Goal: Transaction & Acquisition: Obtain resource

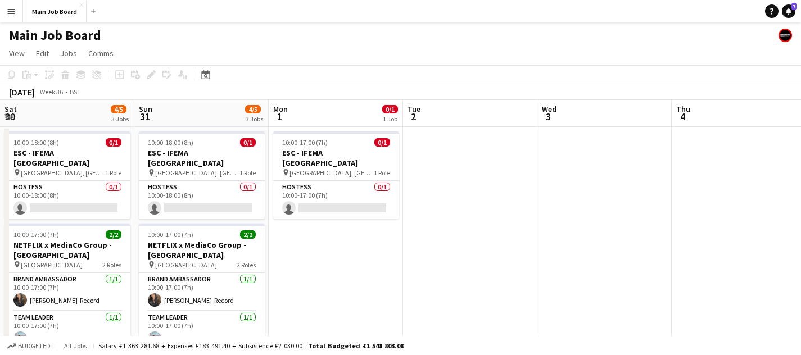
scroll to position [0, 419]
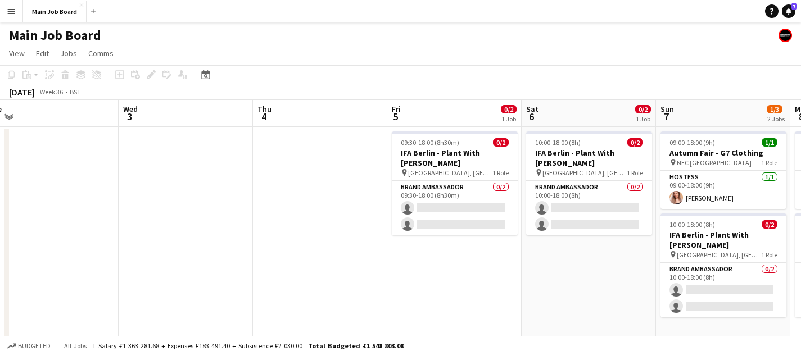
click at [19, 16] on button "Menu" at bounding box center [11, 11] width 22 height 22
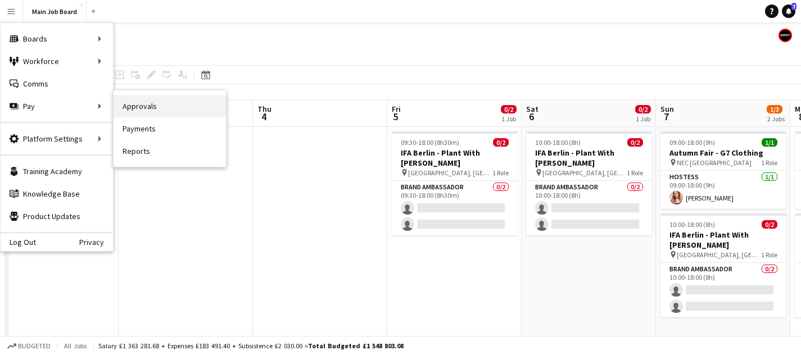
click at [140, 110] on link "Approvals" at bounding box center [169, 106] width 112 height 22
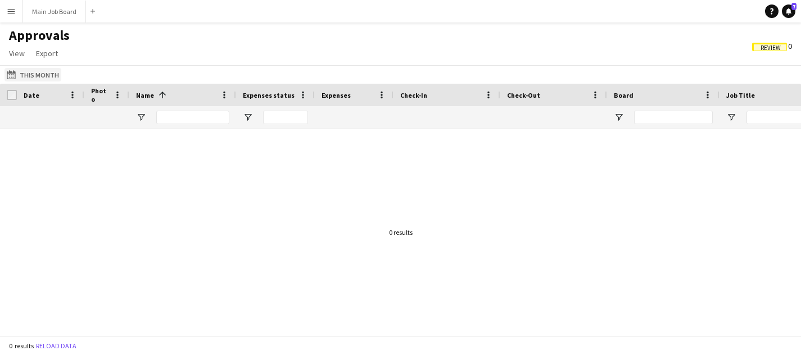
click at [25, 75] on button "This Month This Month" at bounding box center [32, 74] width 57 height 13
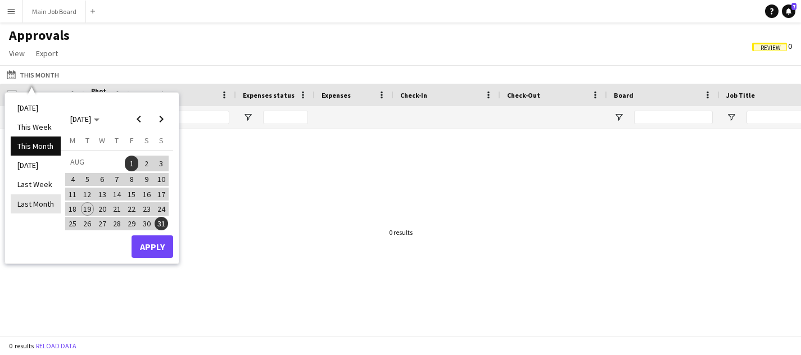
click at [50, 210] on li "Last Month" at bounding box center [36, 203] width 50 height 19
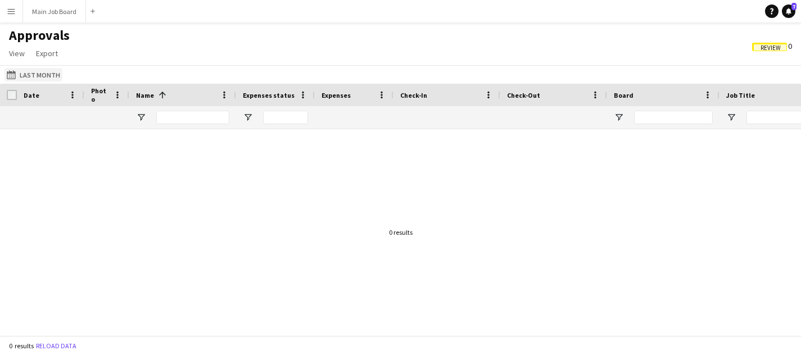
click at [28, 73] on button "This Month Last Month" at bounding box center [33, 74] width 58 height 13
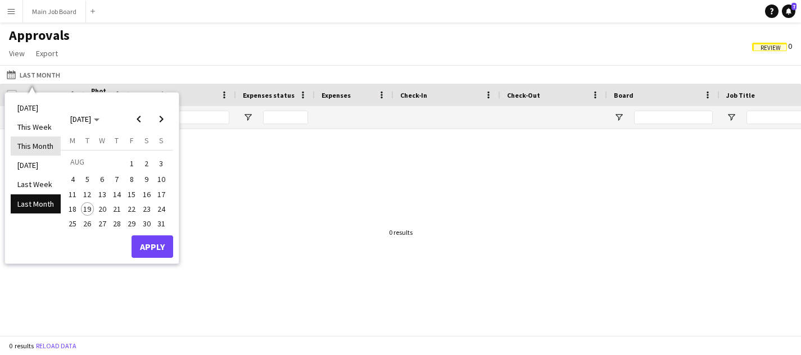
click at [38, 154] on li "This Month" at bounding box center [36, 146] width 50 height 19
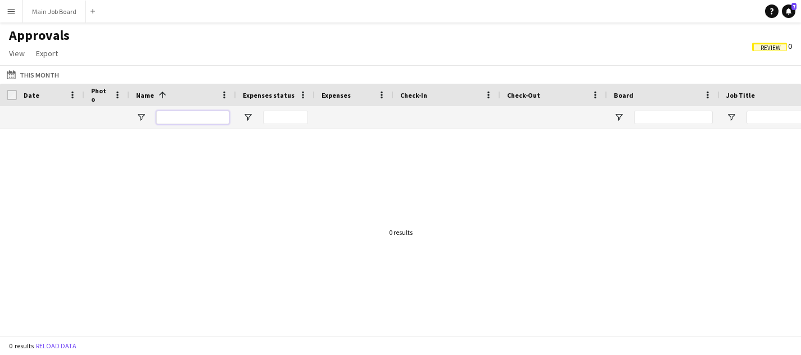
click at [179, 115] on input "Name Filter Input" at bounding box center [192, 117] width 73 height 13
click at [37, 84] on div "Date" at bounding box center [51, 95] width 54 height 22
click at [37, 82] on div "This Month This Month [DATE] This Week This Month [DATE] Last Week Last Month […" at bounding box center [400, 74] width 801 height 19
click at [37, 78] on button "This Month This Month" at bounding box center [32, 74] width 57 height 13
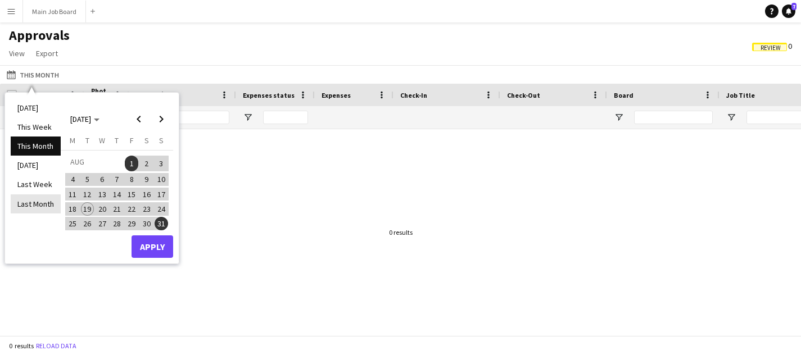
click at [48, 205] on li "Last Month" at bounding box center [36, 203] width 50 height 19
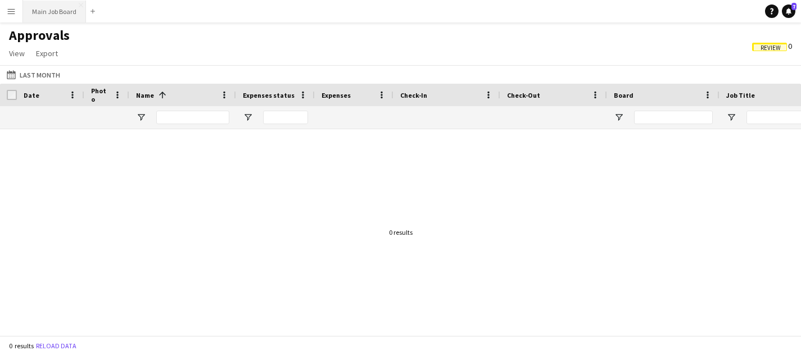
click at [23, 12] on button "Main Job Board Close" at bounding box center [54, 12] width 63 height 22
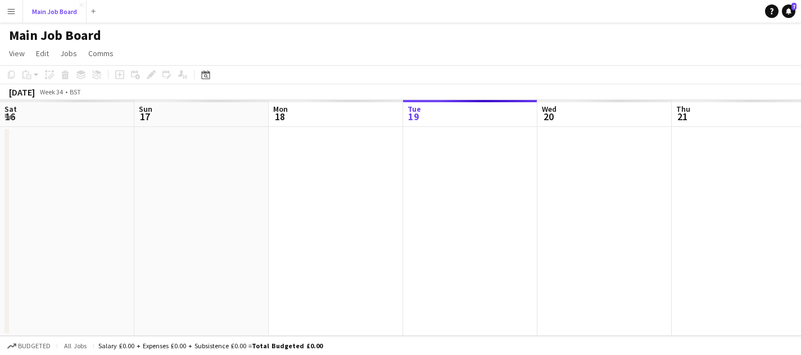
scroll to position [0, 269]
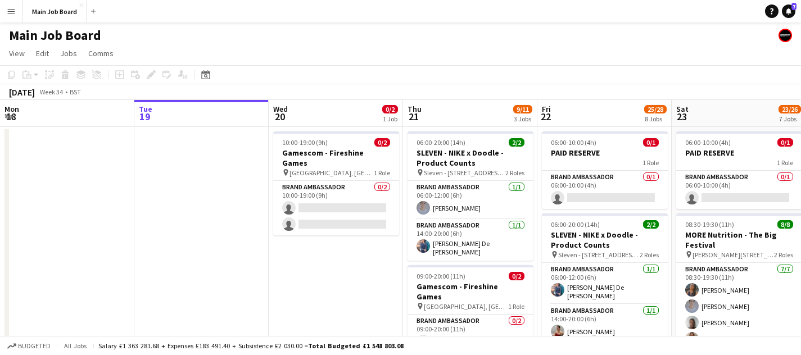
click at [10, 8] on app-icon "Menu" at bounding box center [11, 11] width 9 height 9
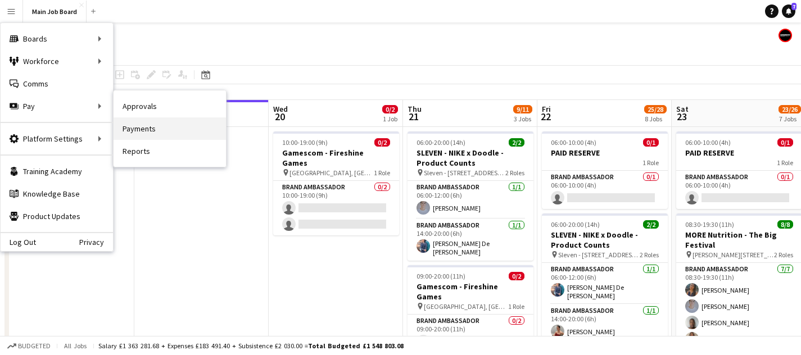
click at [156, 128] on link "Payments" at bounding box center [169, 128] width 112 height 22
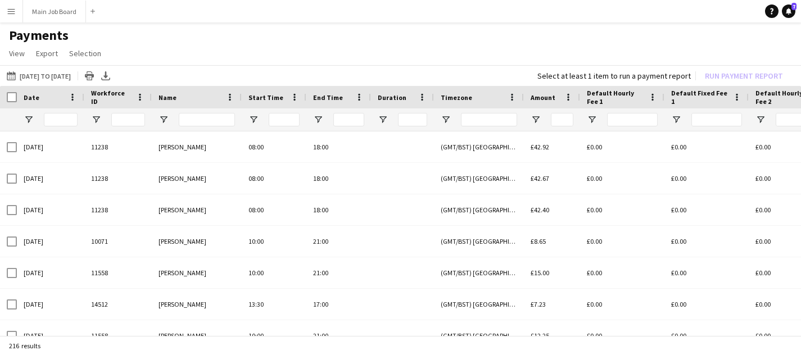
click at [11, 12] on app-icon "Menu" at bounding box center [11, 11] width 9 height 9
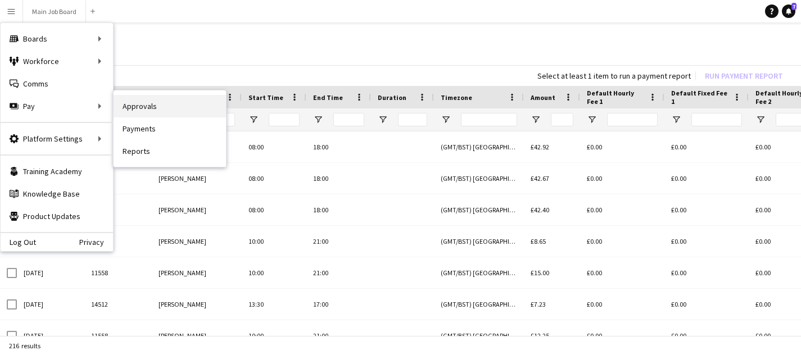
click at [164, 103] on link "Approvals" at bounding box center [169, 106] width 112 height 22
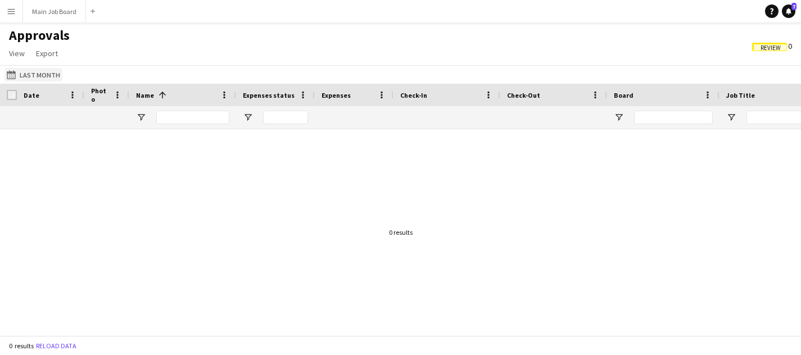
click at [18, 77] on app-icon "Last Month" at bounding box center [13, 74] width 13 height 9
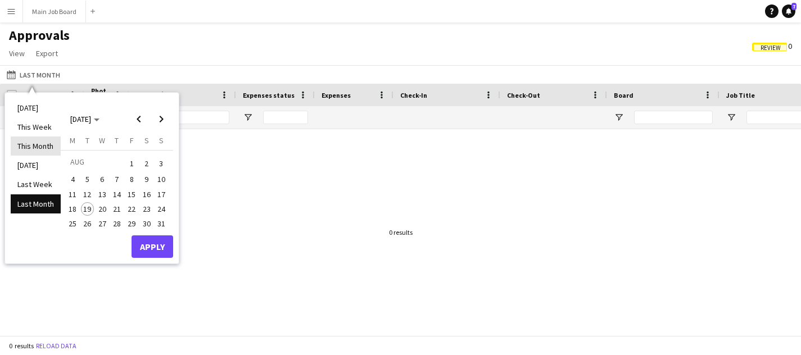
click at [60, 150] on li "This Month" at bounding box center [36, 146] width 50 height 19
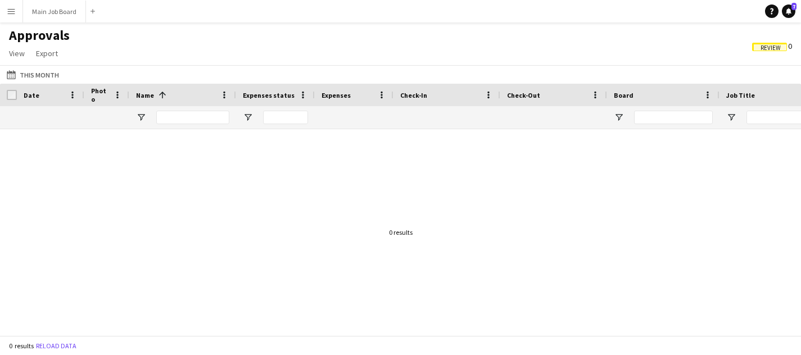
click at [770, 44] on span "Review" at bounding box center [770, 47] width 20 height 7
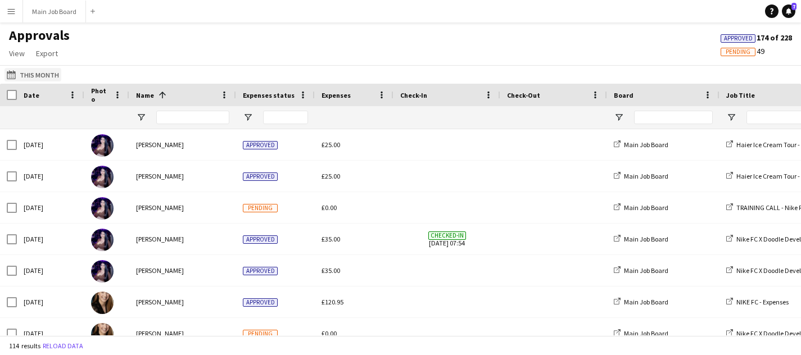
click at [52, 69] on button "Last Month This Month" at bounding box center [32, 74] width 57 height 13
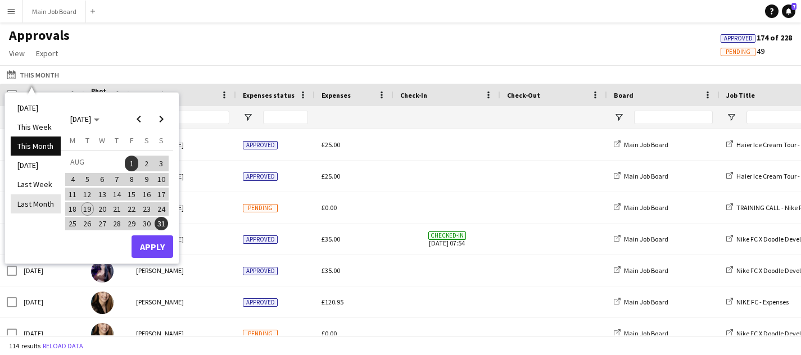
click at [34, 206] on li "Last Month" at bounding box center [36, 203] width 50 height 19
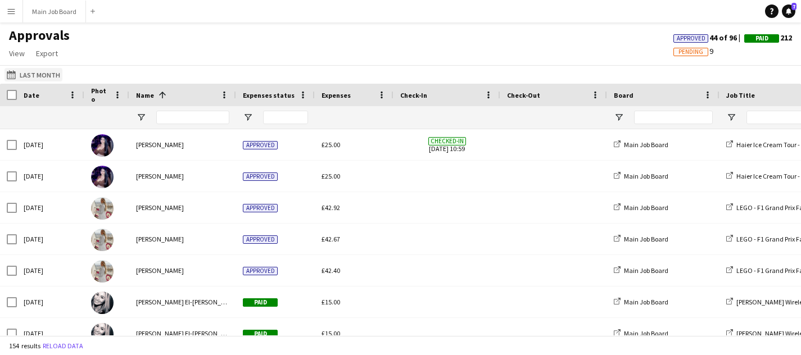
click at [48, 72] on button "Last Month Last Month" at bounding box center [33, 74] width 58 height 13
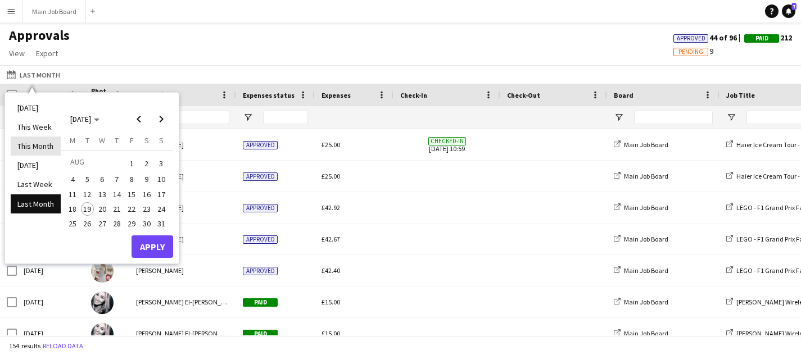
click at [50, 139] on li "This Month" at bounding box center [36, 146] width 50 height 19
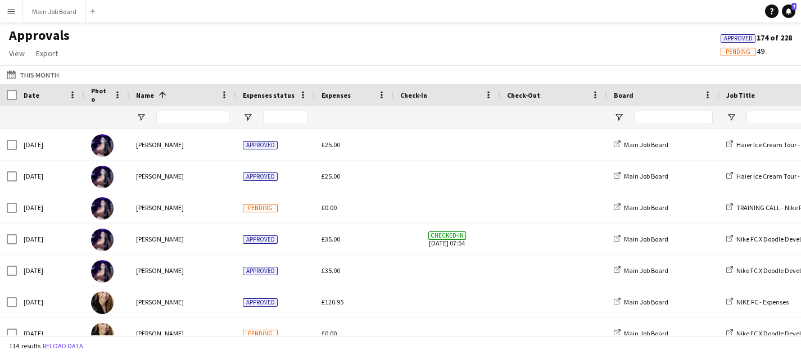
click at [13, 12] on app-icon "Menu" at bounding box center [11, 11] width 9 height 9
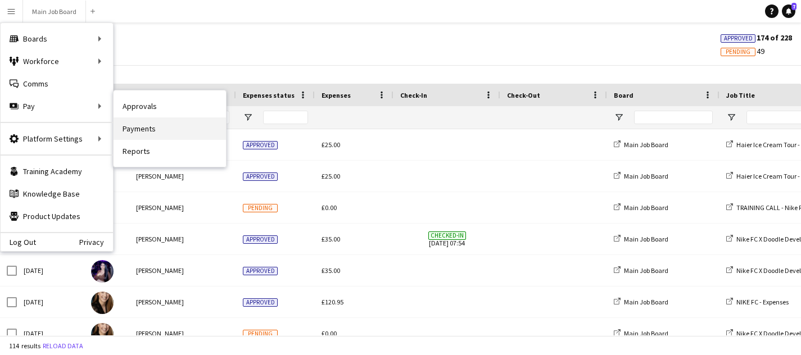
click at [157, 129] on link "Payments" at bounding box center [169, 128] width 112 height 22
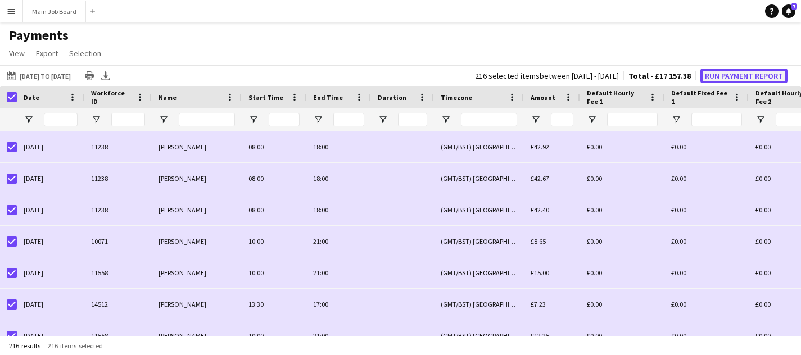
click at [733, 79] on button "Run Payment Report" at bounding box center [743, 76] width 87 height 15
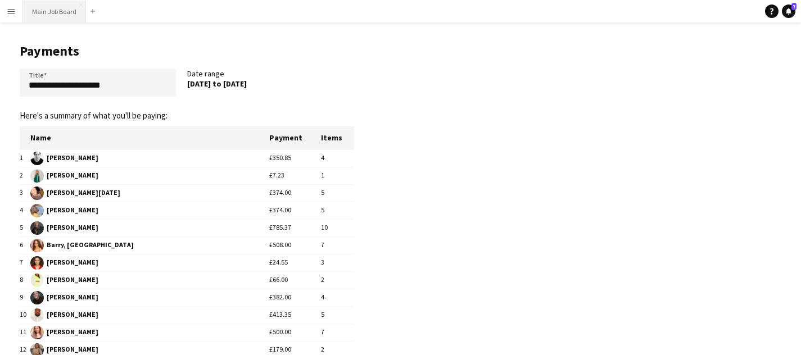
click at [47, 18] on button "Main Job Board Close" at bounding box center [54, 12] width 63 height 22
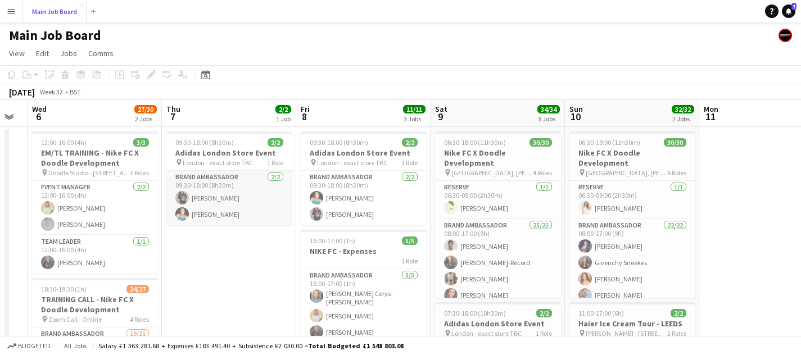
scroll to position [0, 348]
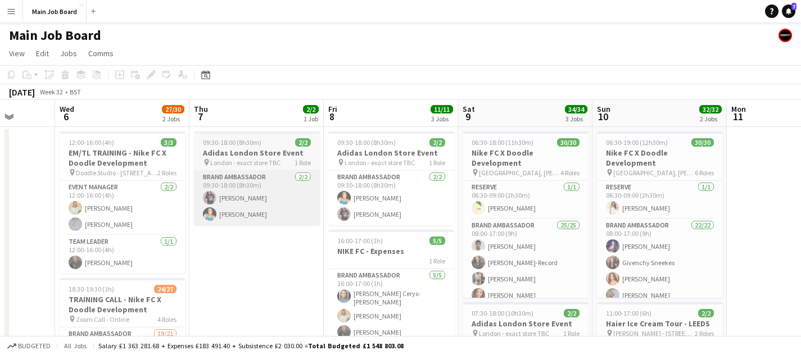
click at [125, 220] on app-card-role "Event Manager [DATE] 12:00-16:00 (4h) [PERSON_NAME] [PERSON_NAME]" at bounding box center [123, 208] width 126 height 54
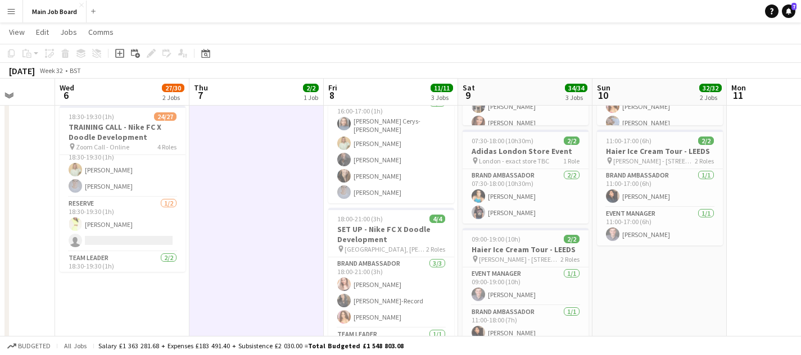
scroll to position [411, 0]
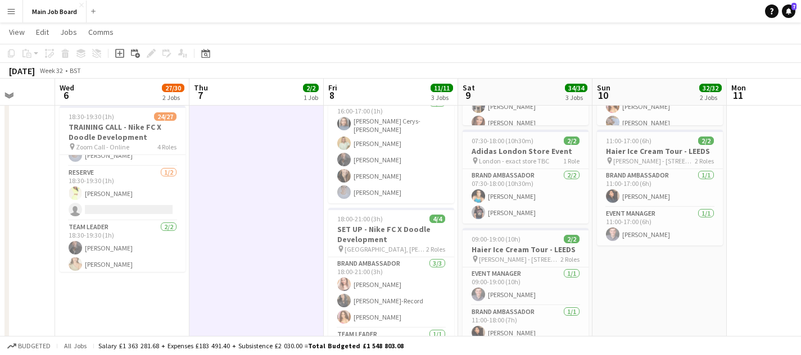
click at [126, 241] on app-card-role "Team Leader [DATE] 18:30-19:30 (1h) [PERSON_NAME] [PERSON_NAME]" at bounding box center [123, 248] width 126 height 54
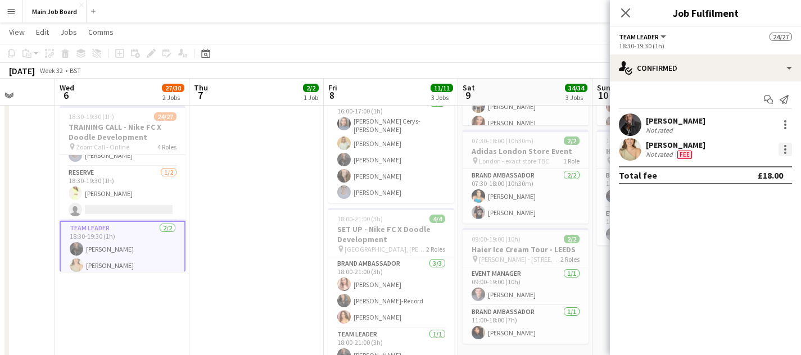
click at [783, 151] on div at bounding box center [784, 149] width 13 height 13
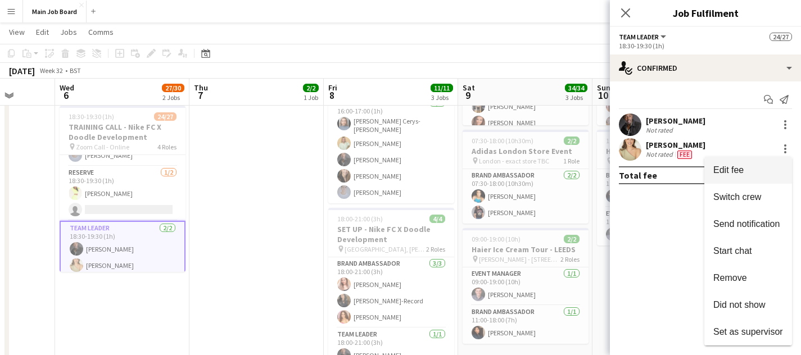
click at [758, 173] on span "Edit fee" at bounding box center [748, 170] width 70 height 10
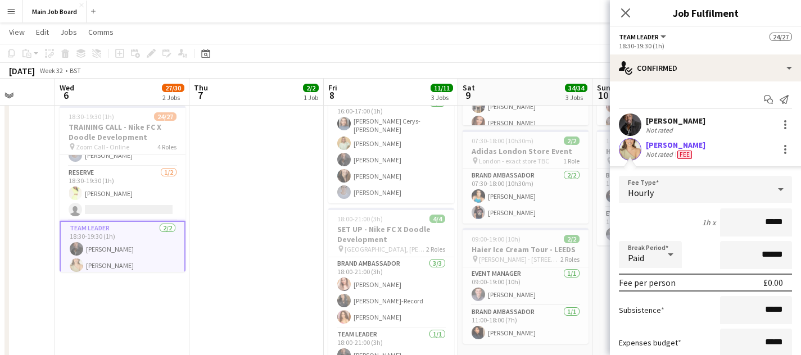
scroll to position [93, 0]
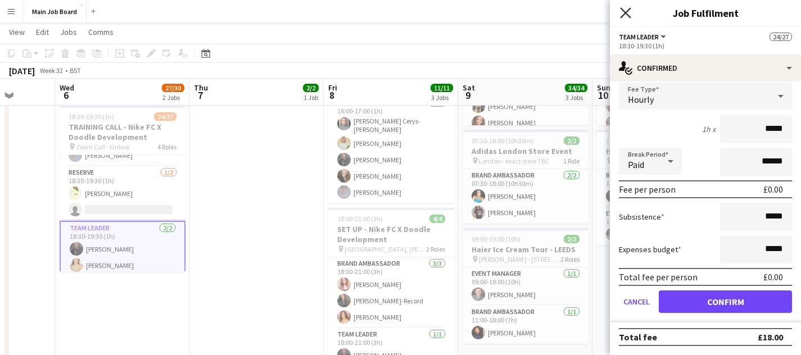
click at [625, 11] on icon "Close pop-in" at bounding box center [625, 12] width 11 height 11
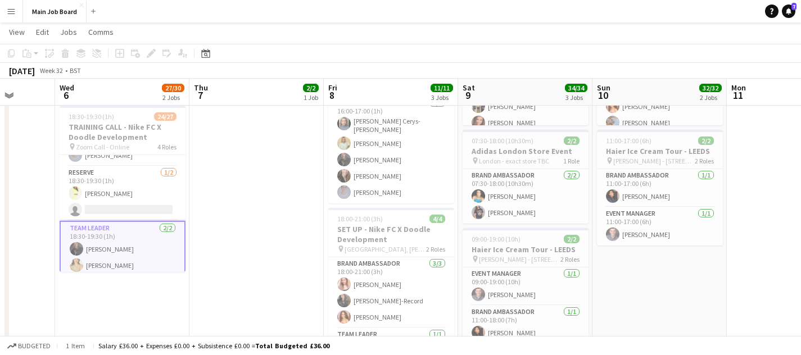
click at [5, 14] on button "Menu" at bounding box center [11, 11] width 22 height 22
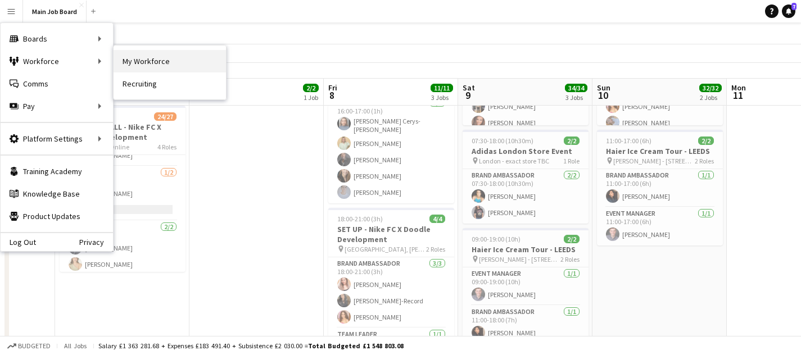
click at [149, 66] on link "My Workforce" at bounding box center [169, 61] width 112 height 22
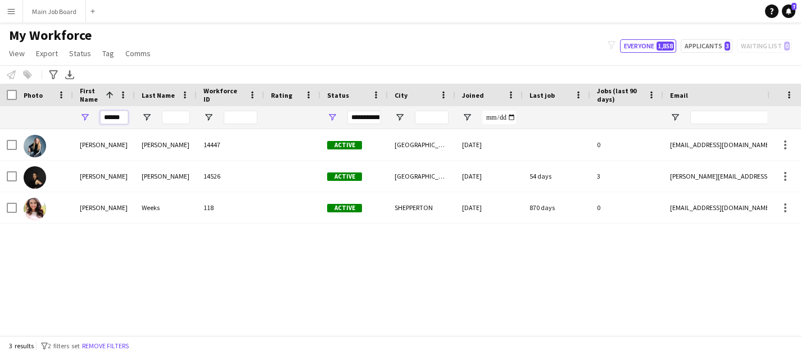
drag, startPoint x: 117, startPoint y: 119, endPoint x: 51, endPoint y: 119, distance: 66.3
click at [51, 119] on div "******" at bounding box center [609, 117] width 1218 height 22
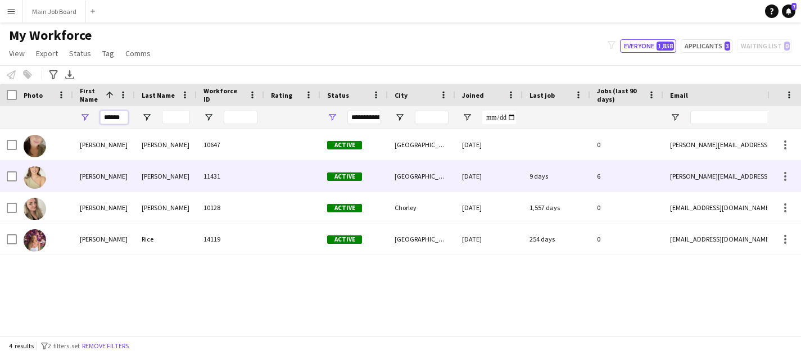
type input "******"
click at [115, 176] on div "[PERSON_NAME]" at bounding box center [104, 176] width 62 height 31
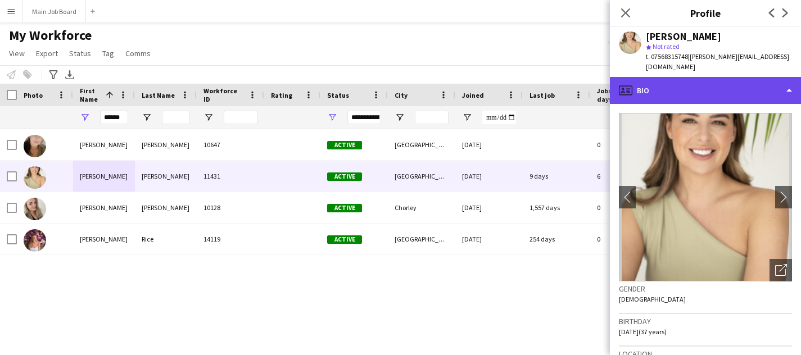
click at [702, 86] on div "profile Bio" at bounding box center [705, 90] width 191 height 27
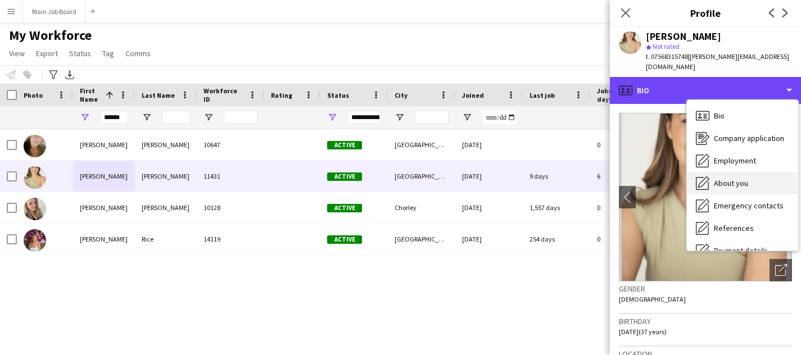
scroll to position [128, 0]
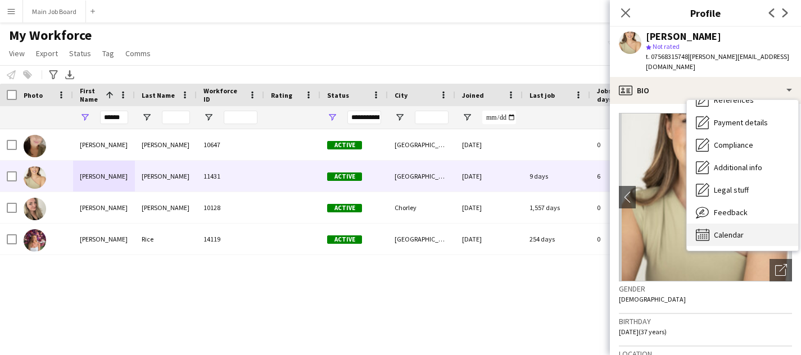
click at [721, 230] on span "Calendar" at bounding box center [729, 235] width 30 height 10
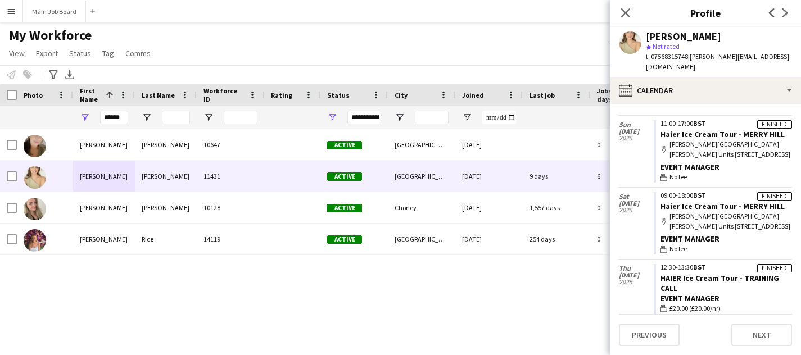
scroll to position [246, 0]
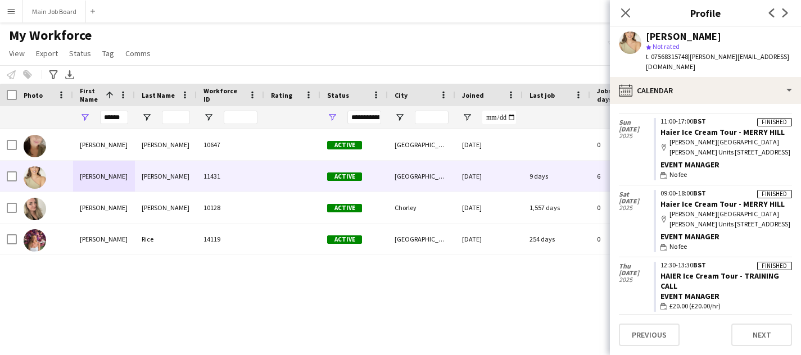
click at [714, 262] on app-crew-calendar-job-card "Finished 12:30-13:30 BST HAIER Ice Cream Tour - TRAINING CALL Event Manager wal…" at bounding box center [722, 287] width 138 height 50
click at [639, 270] on span "[DATE]" at bounding box center [636, 273] width 35 height 7
click at [46, 16] on button "Main Job Board Close" at bounding box center [54, 12] width 63 height 22
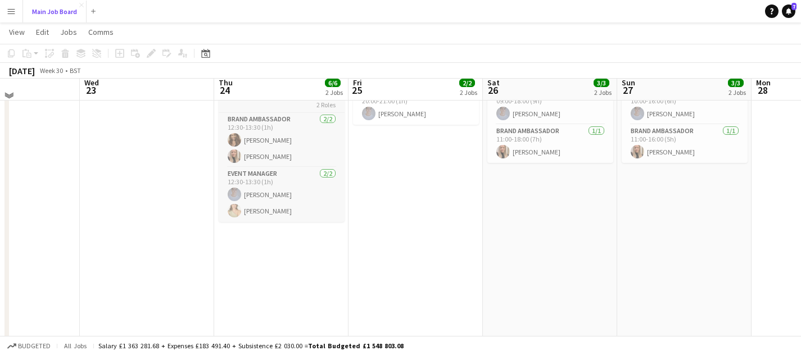
scroll to position [177, 0]
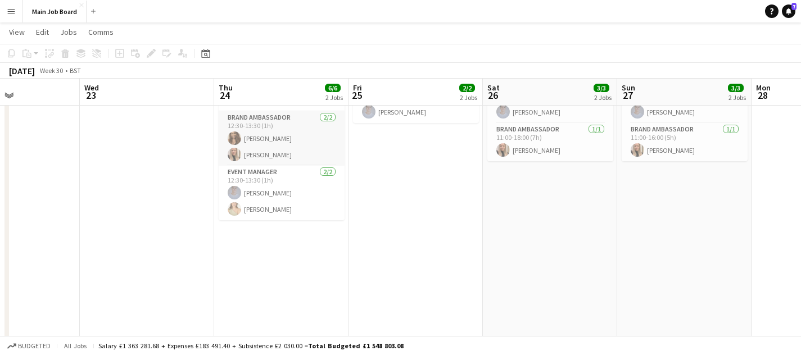
click at [277, 152] on app-card-role "Brand Ambassador [DATE] 12:30-13:30 (1h) [PERSON_NAME] [PERSON_NAME]" at bounding box center [282, 138] width 126 height 54
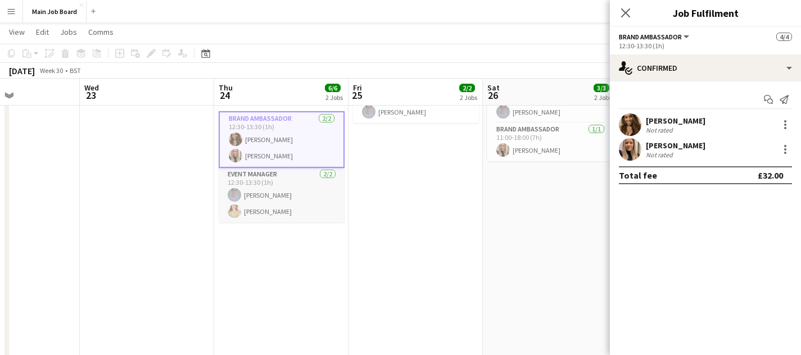
click at [279, 203] on app-card-role "Event Manager [DATE] 12:30-13:30 (1h) [PERSON_NAME] [PERSON_NAME]" at bounding box center [282, 195] width 126 height 54
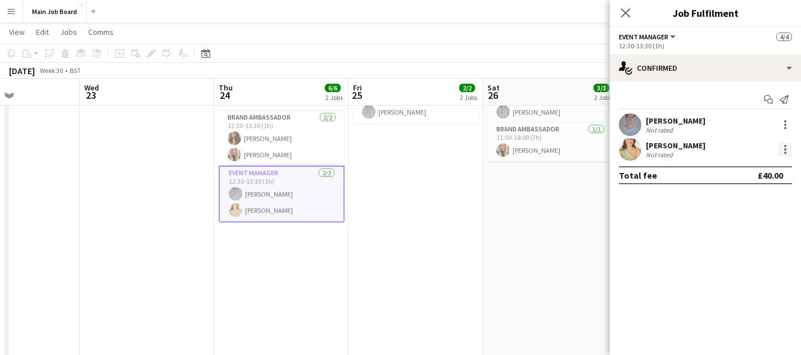
click at [784, 152] on div at bounding box center [785, 153] width 2 height 2
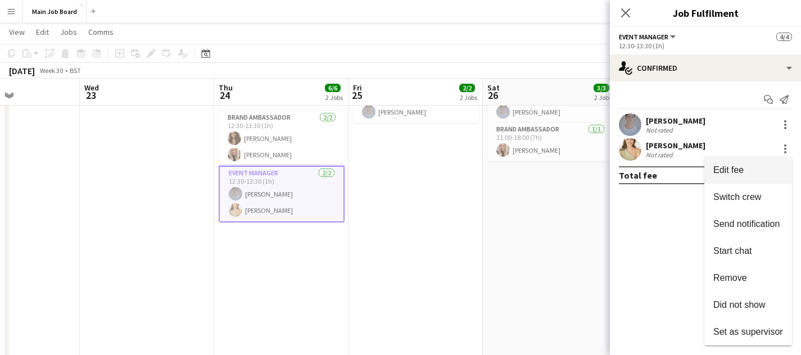
click at [748, 172] on span "Edit fee" at bounding box center [748, 170] width 70 height 10
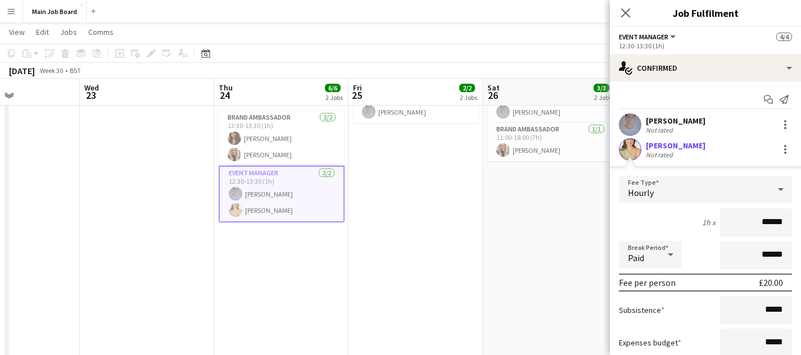
click at [766, 220] on input "******" at bounding box center [756, 222] width 72 height 28
type input "*******"
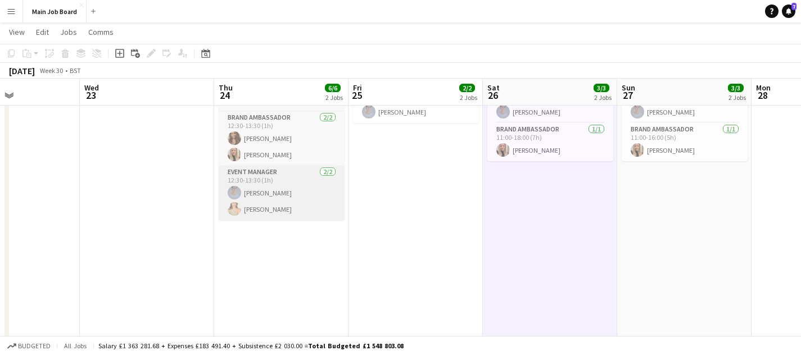
click at [308, 198] on app-card-role "Event Manager [DATE] 12:30-13:30 (1h) [PERSON_NAME] [PERSON_NAME]" at bounding box center [282, 193] width 126 height 54
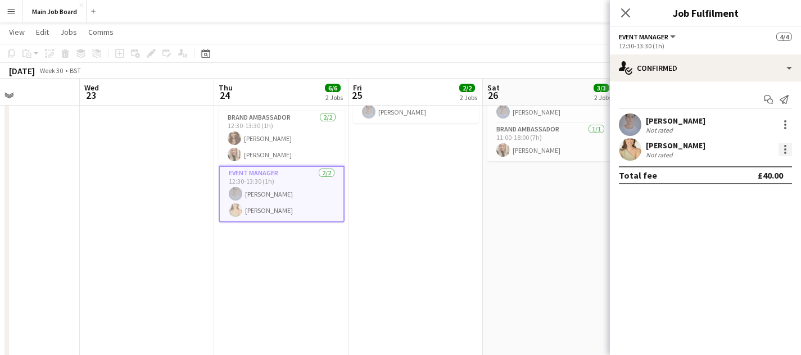
click at [779, 152] on div at bounding box center [784, 149] width 13 height 13
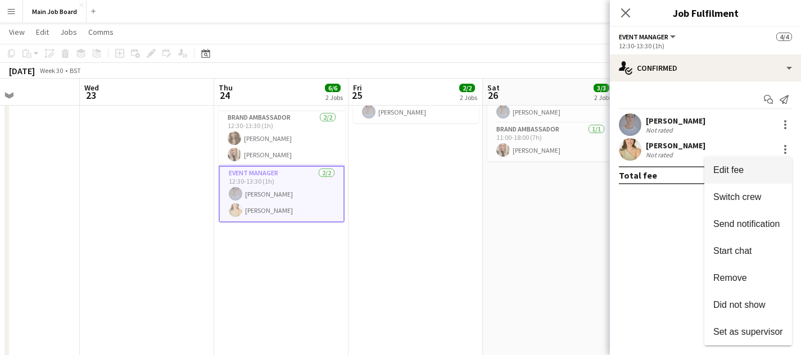
click at [757, 170] on span "Edit fee" at bounding box center [748, 170] width 70 height 10
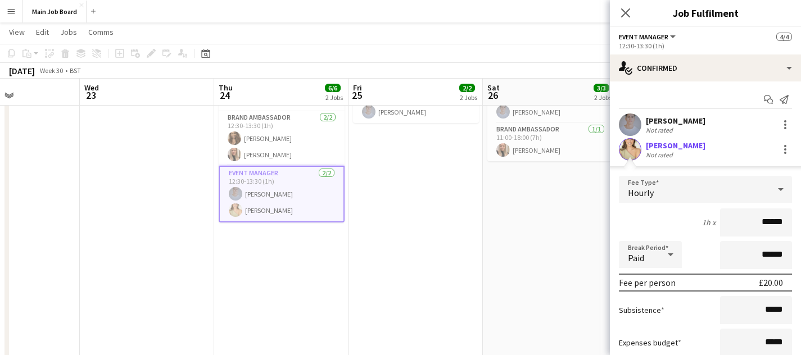
click at [765, 222] on input "******" at bounding box center [756, 222] width 72 height 28
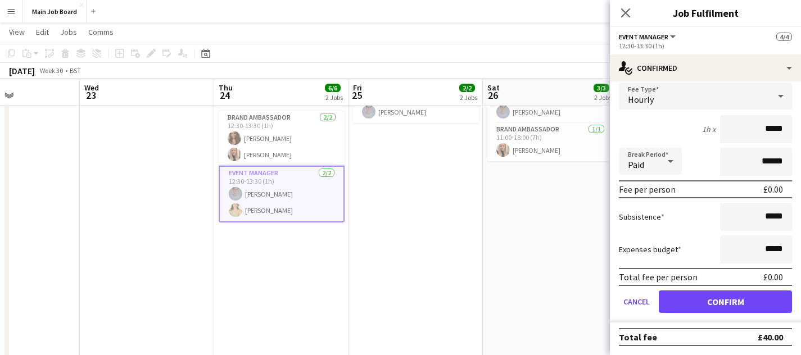
type input "*****"
click at [738, 305] on button "Confirm" at bounding box center [724, 301] width 133 height 22
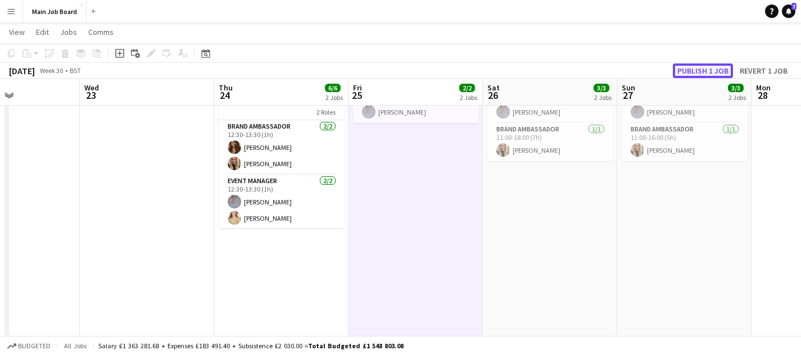
click at [704, 71] on button "Publish 1 job" at bounding box center [702, 70] width 60 height 15
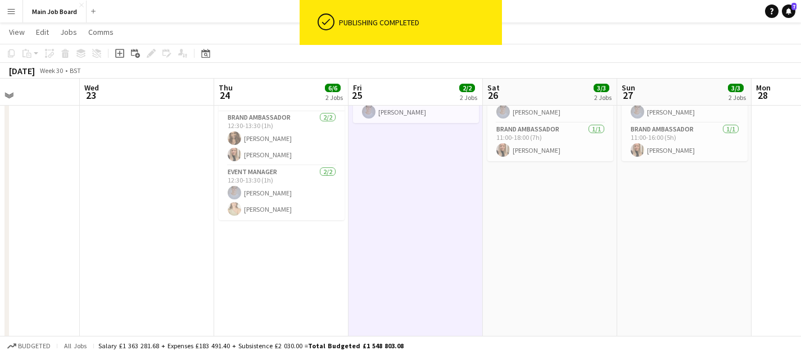
click at [7, 7] on app-icon "Menu" at bounding box center [11, 11] width 9 height 9
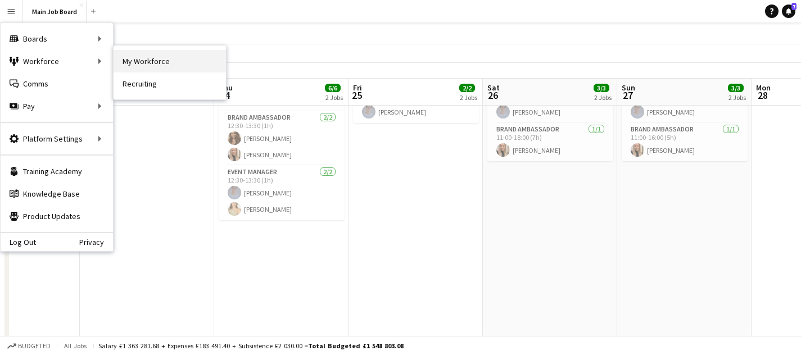
click at [152, 57] on link "My Workforce" at bounding box center [169, 61] width 112 height 22
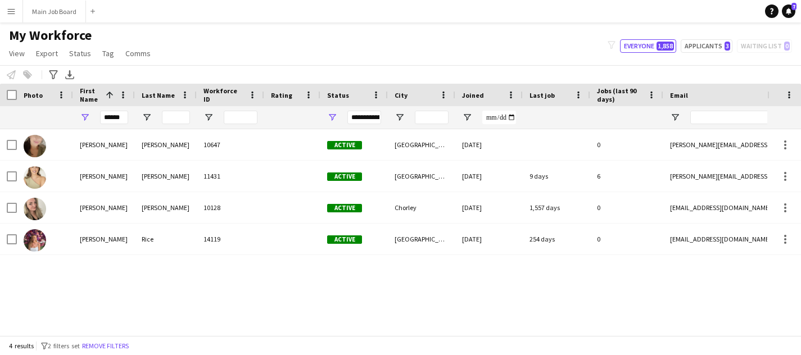
click at [12, 15] on app-icon "Menu" at bounding box center [11, 11] width 9 height 9
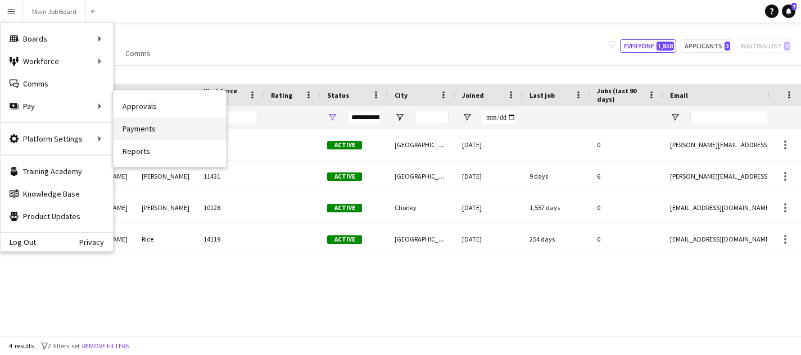
click at [163, 134] on link "Payments" at bounding box center [169, 128] width 112 height 22
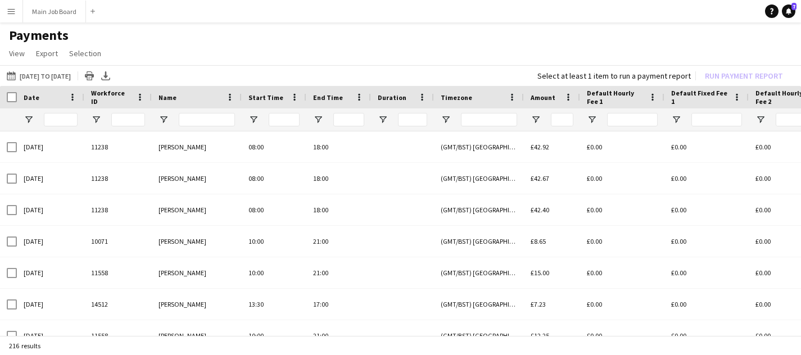
click at [3, 95] on div at bounding box center [8, 97] width 17 height 22
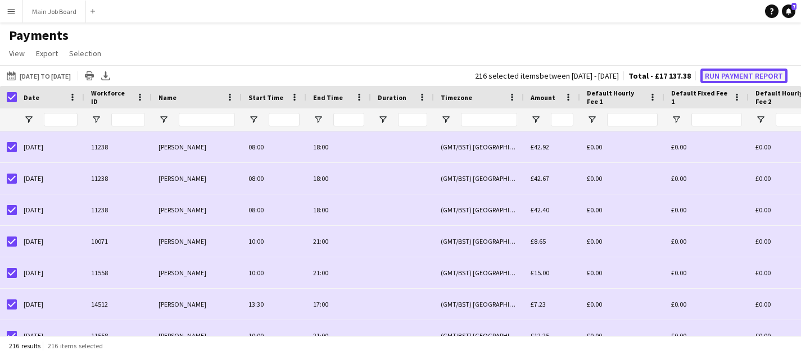
click at [752, 72] on button "Run Payment Report" at bounding box center [743, 76] width 87 height 15
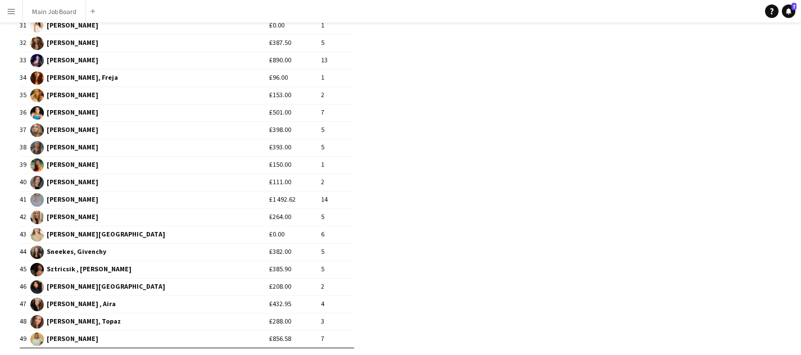
scroll to position [733, 0]
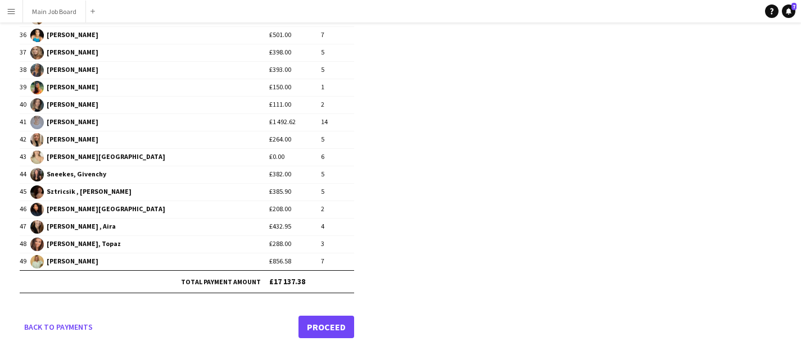
click at [330, 322] on link "Proceed" at bounding box center [326, 327] width 56 height 22
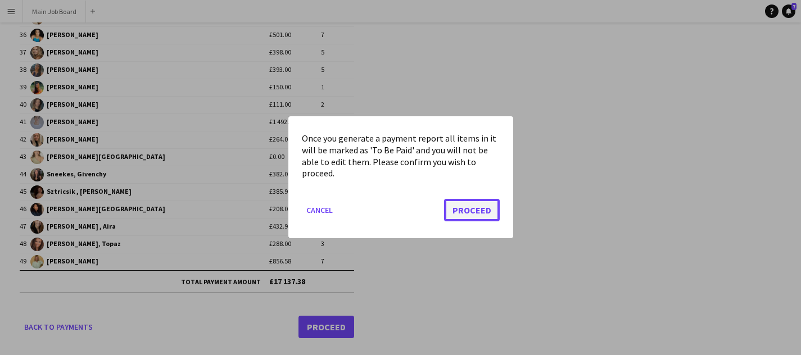
click at [476, 202] on button "Proceed" at bounding box center [472, 210] width 56 height 22
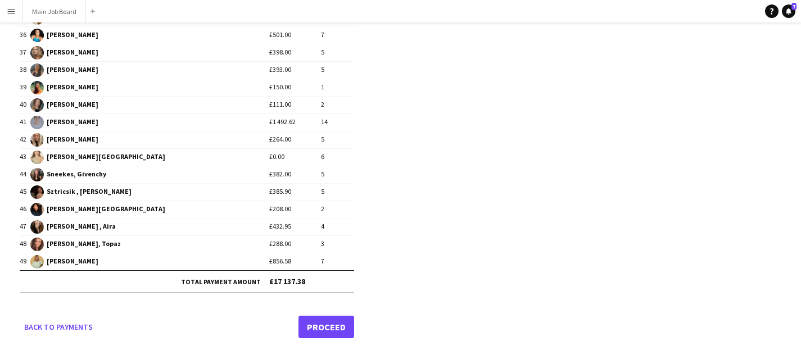
scroll to position [733, 0]
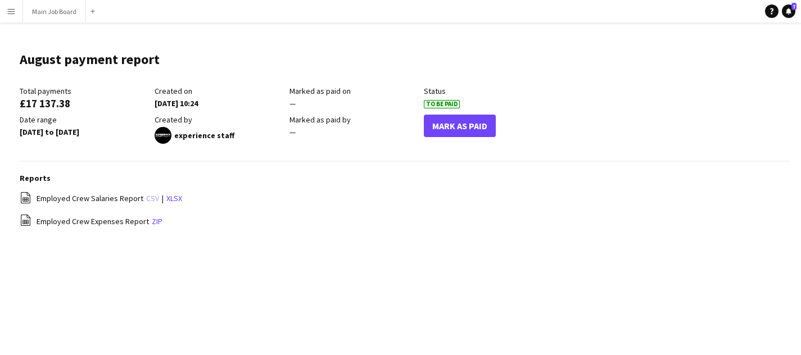
click at [147, 197] on link "csv" at bounding box center [152, 198] width 13 height 10
